Goal: Find specific page/section: Find specific page/section

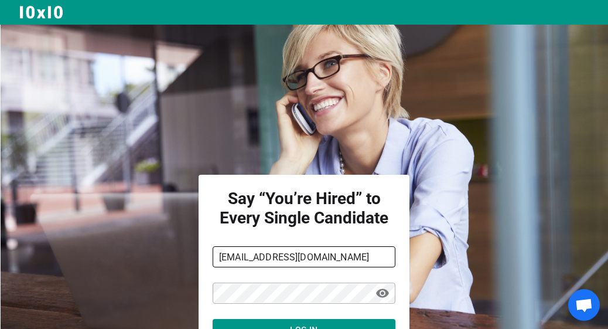
scroll to position [93, 0]
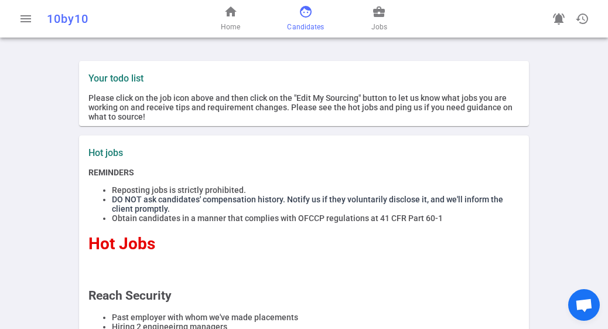
click at [303, 16] on span "face" at bounding box center [306, 12] width 14 height 14
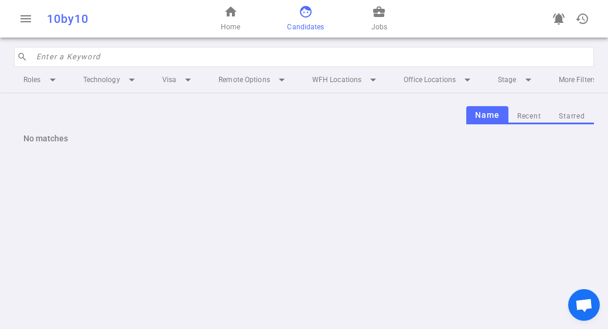
click at [37, 59] on input "search" at bounding box center [311, 56] width 551 height 19
paste input "WAQTC"
type input "WAQTC"
click at [232, 25] on span "Home" at bounding box center [230, 27] width 19 height 12
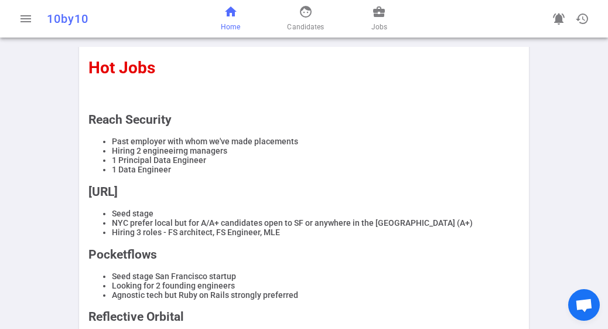
scroll to position [234, 0]
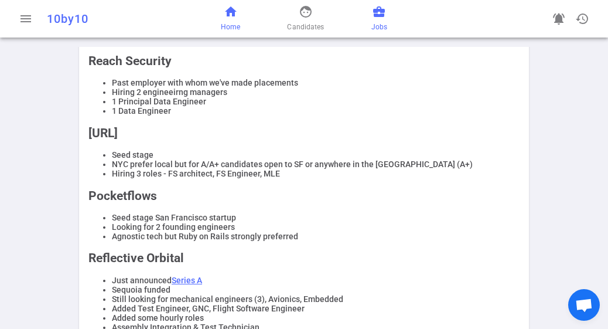
click at [377, 25] on span "Jobs" at bounding box center [379, 27] width 16 height 12
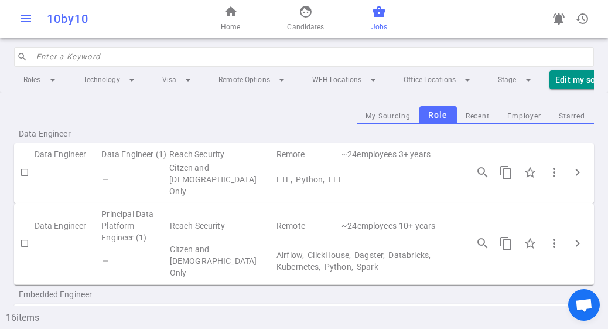
click at [21, 20] on span "menu" at bounding box center [26, 19] width 14 height 14
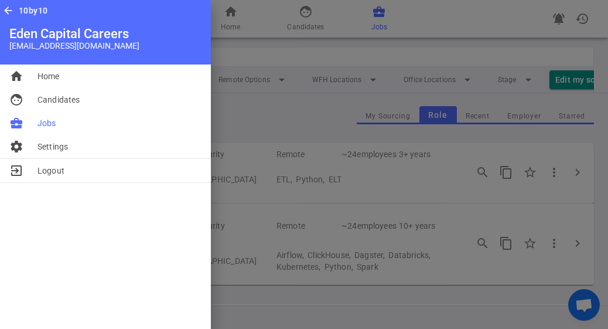
click at [267, 120] on div at bounding box center [304, 164] width 608 height 329
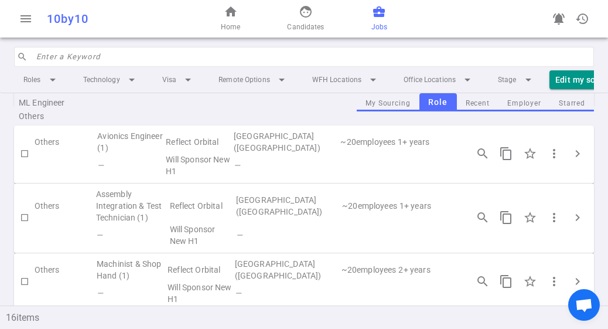
scroll to position [1003, 0]
